Goal: Navigation & Orientation: Find specific page/section

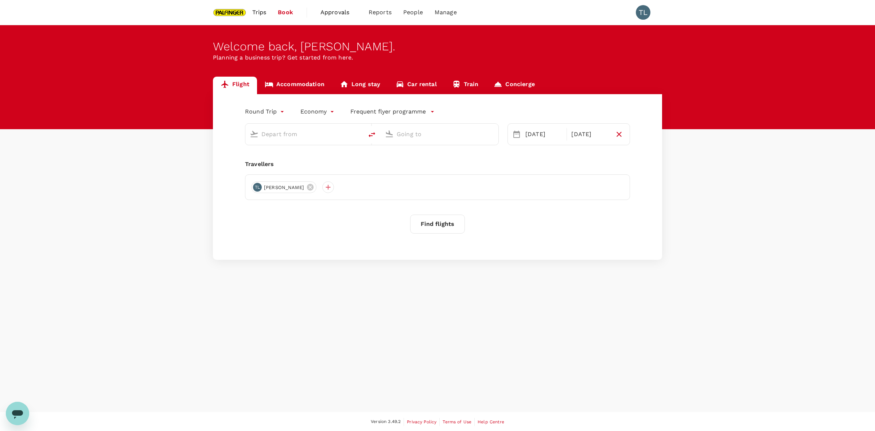
type input "Singapore Changi (SIN)"
type input "Chennai Intl (MAA)"
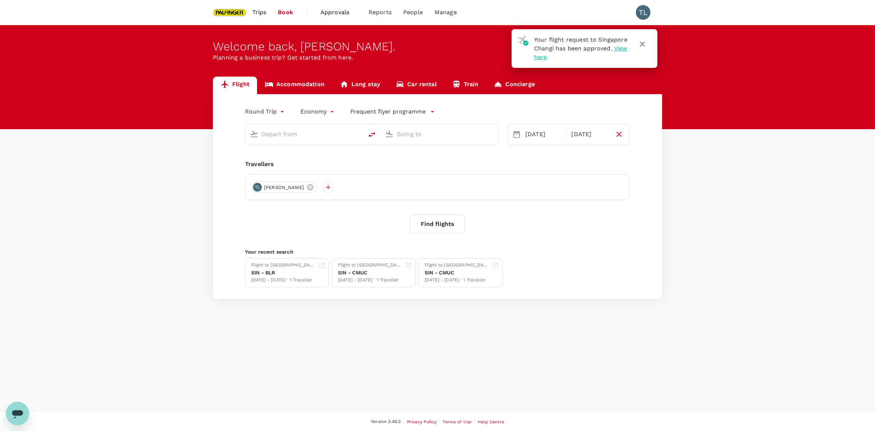
type input "Singapore Changi (SIN)"
type input "Chennai Intl (MAA)"
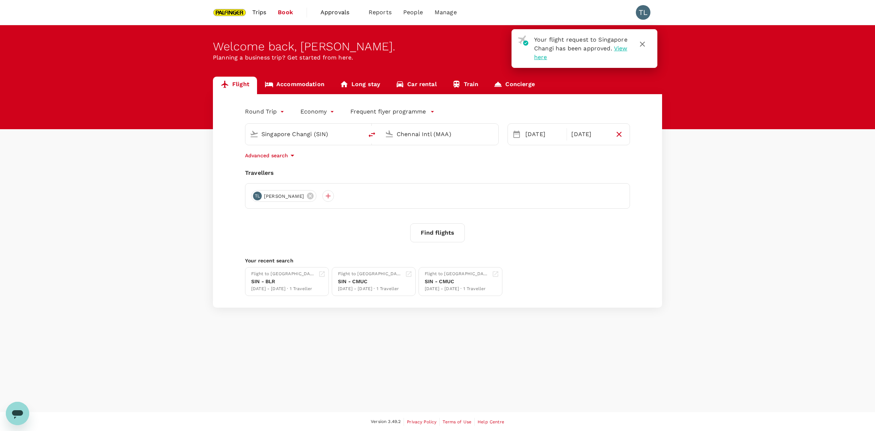
click at [344, 10] on span "Approvals" at bounding box center [339, 12] width 36 height 9
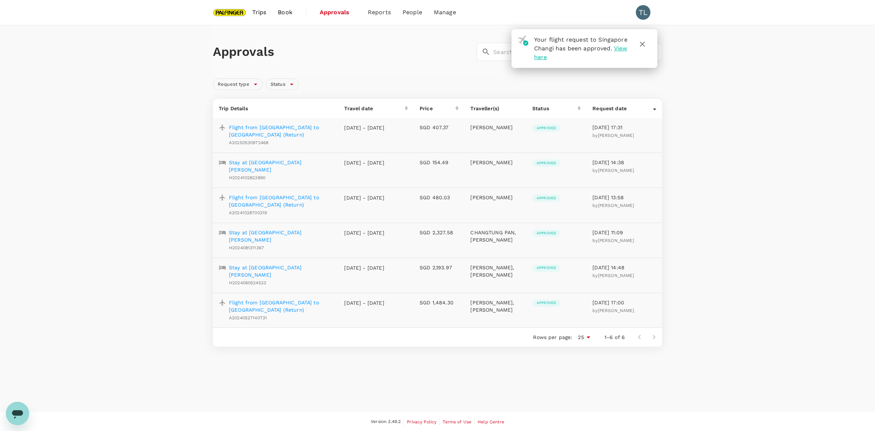
click at [286, 10] on span "Book" at bounding box center [285, 12] width 15 height 9
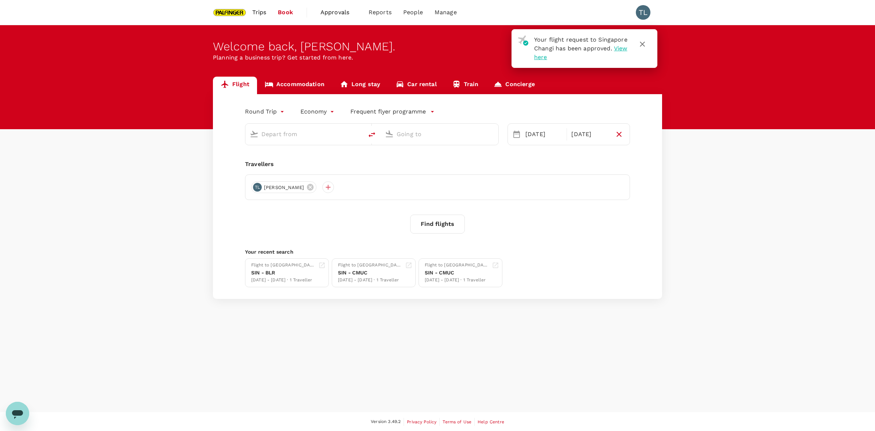
click at [250, 10] on link "Trips" at bounding box center [259, 12] width 26 height 25
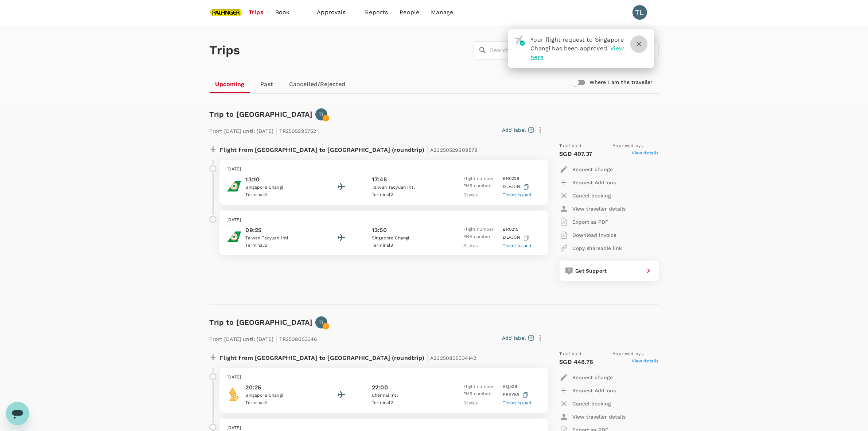
click at [640, 48] on icon "button" at bounding box center [639, 44] width 9 height 9
click at [718, 79] on div "Trips ​ ​ Upcoming Past Cancelled/Rejected Where I am the traveller" at bounding box center [434, 63] width 868 height 77
